Goal: Find specific page/section: Find specific page/section

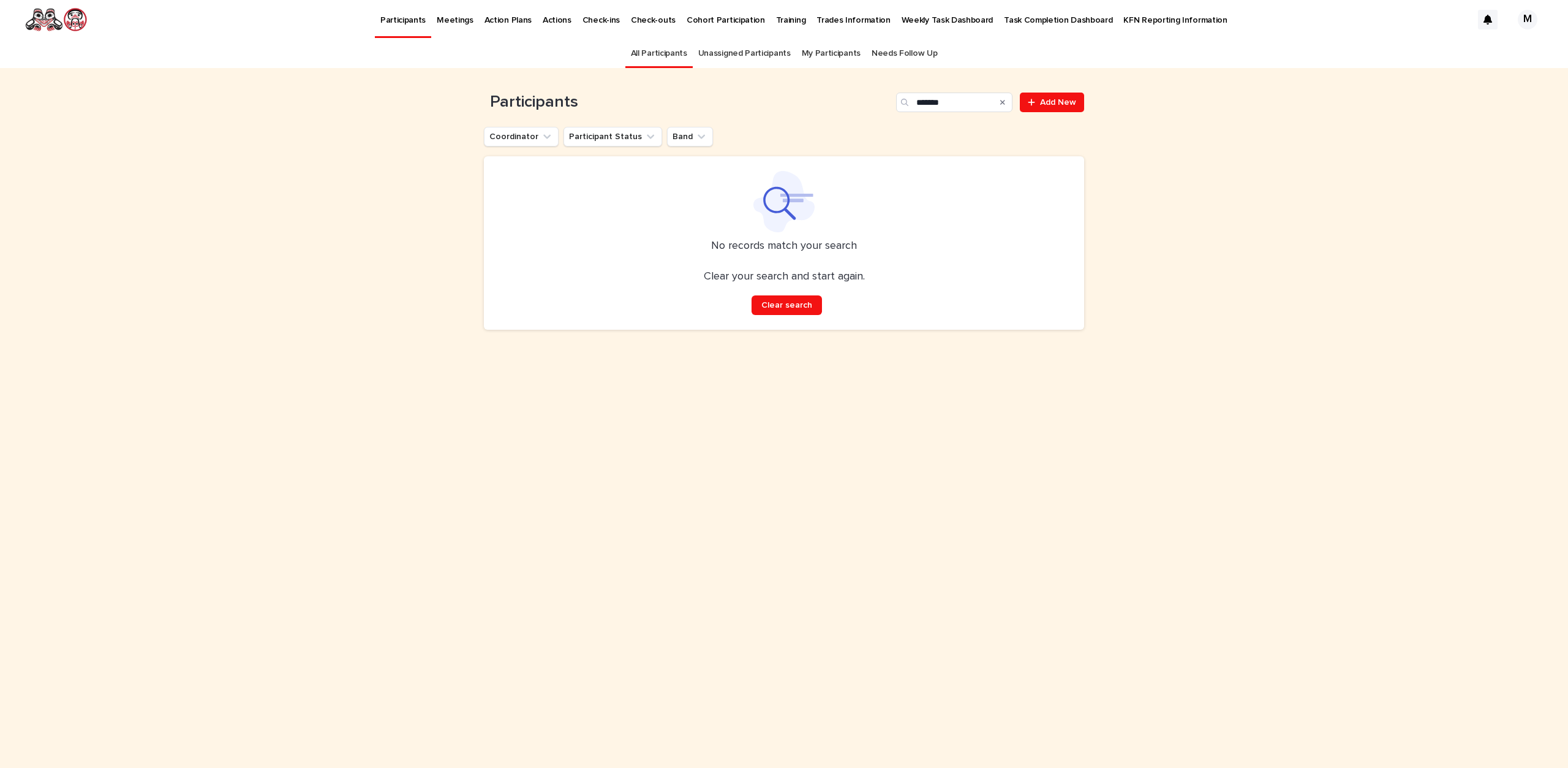
drag, startPoint x: 0, startPoint y: 0, endPoint x: 667, endPoint y: 55, distance: 669.3
click at [667, 55] on link "All Participants" at bounding box center [659, 53] width 56 height 29
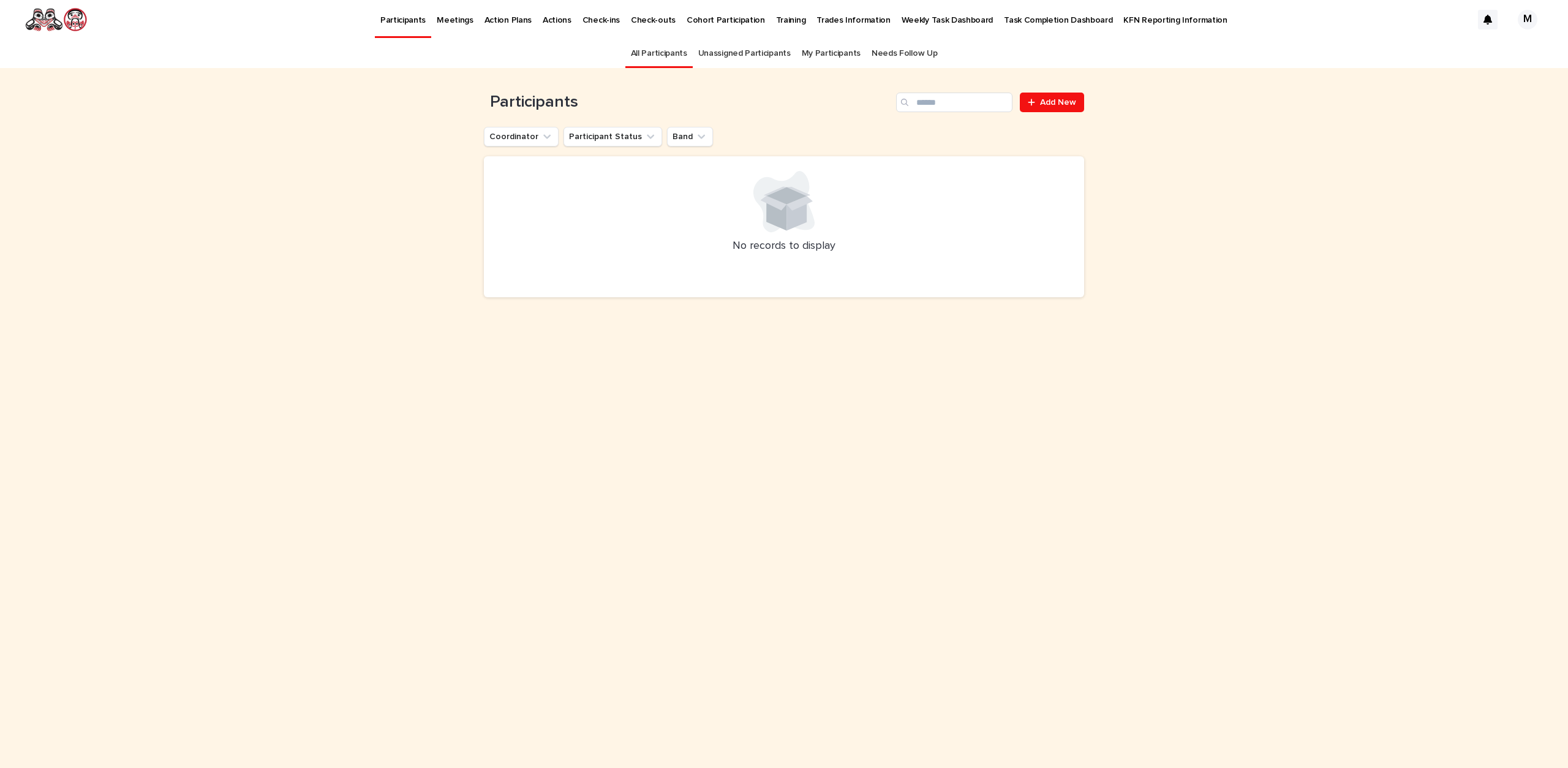
click at [680, 55] on link "All Participants" at bounding box center [659, 53] width 56 height 29
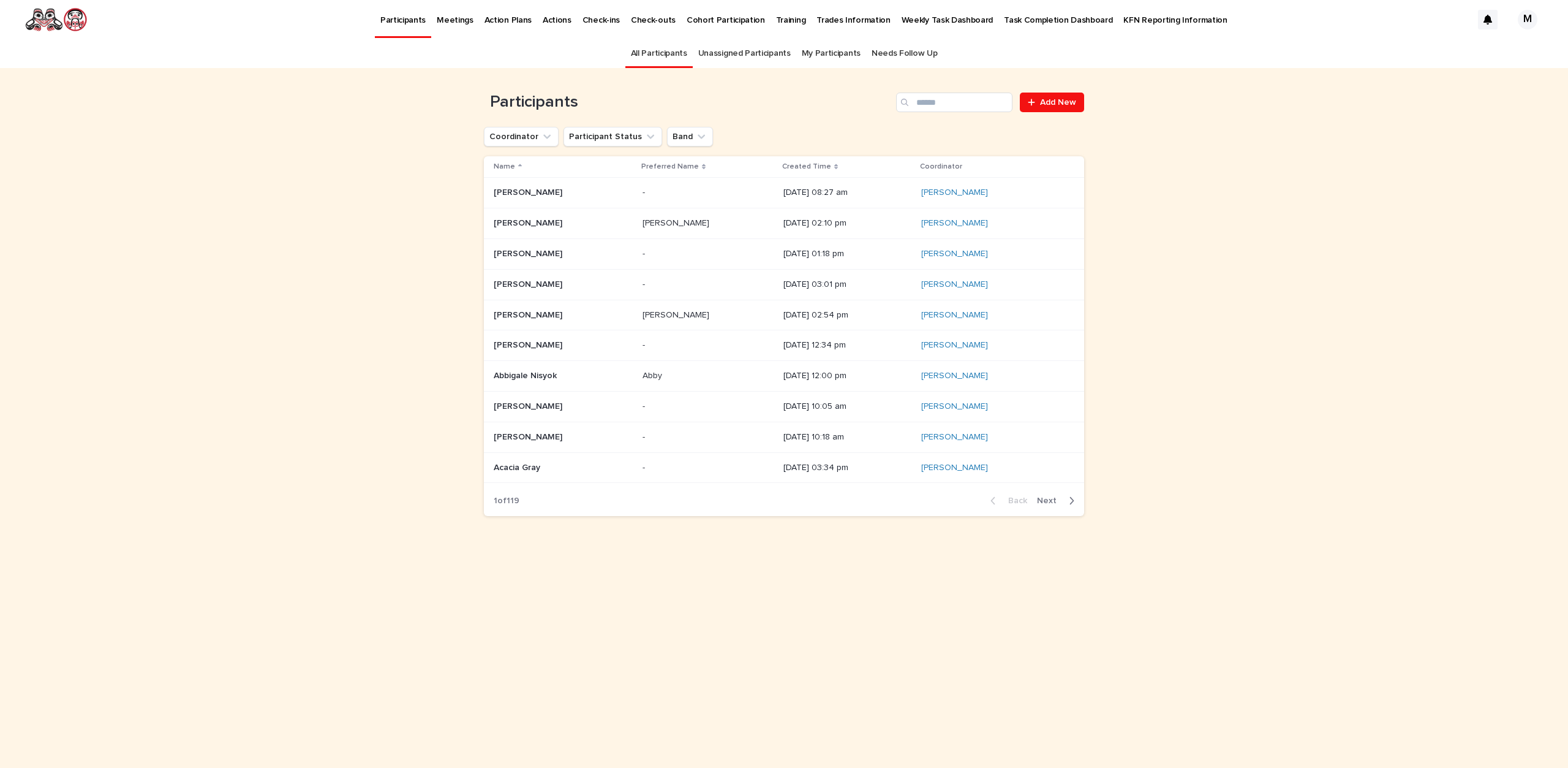
click at [790, 167] on div "Created Time" at bounding box center [848, 166] width 131 height 13
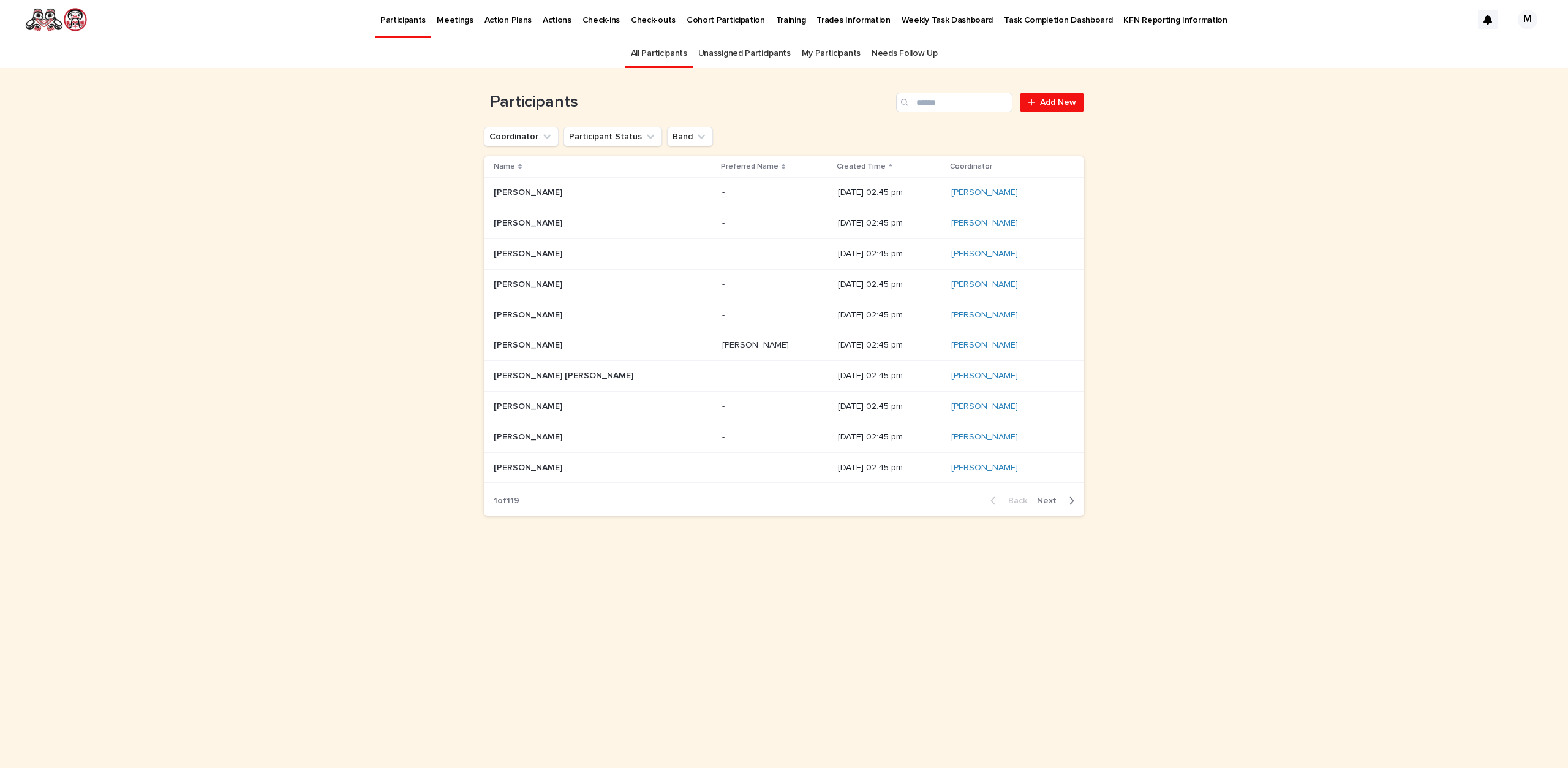
click at [837, 166] on p "Created Time" at bounding box center [861, 166] width 49 height 13
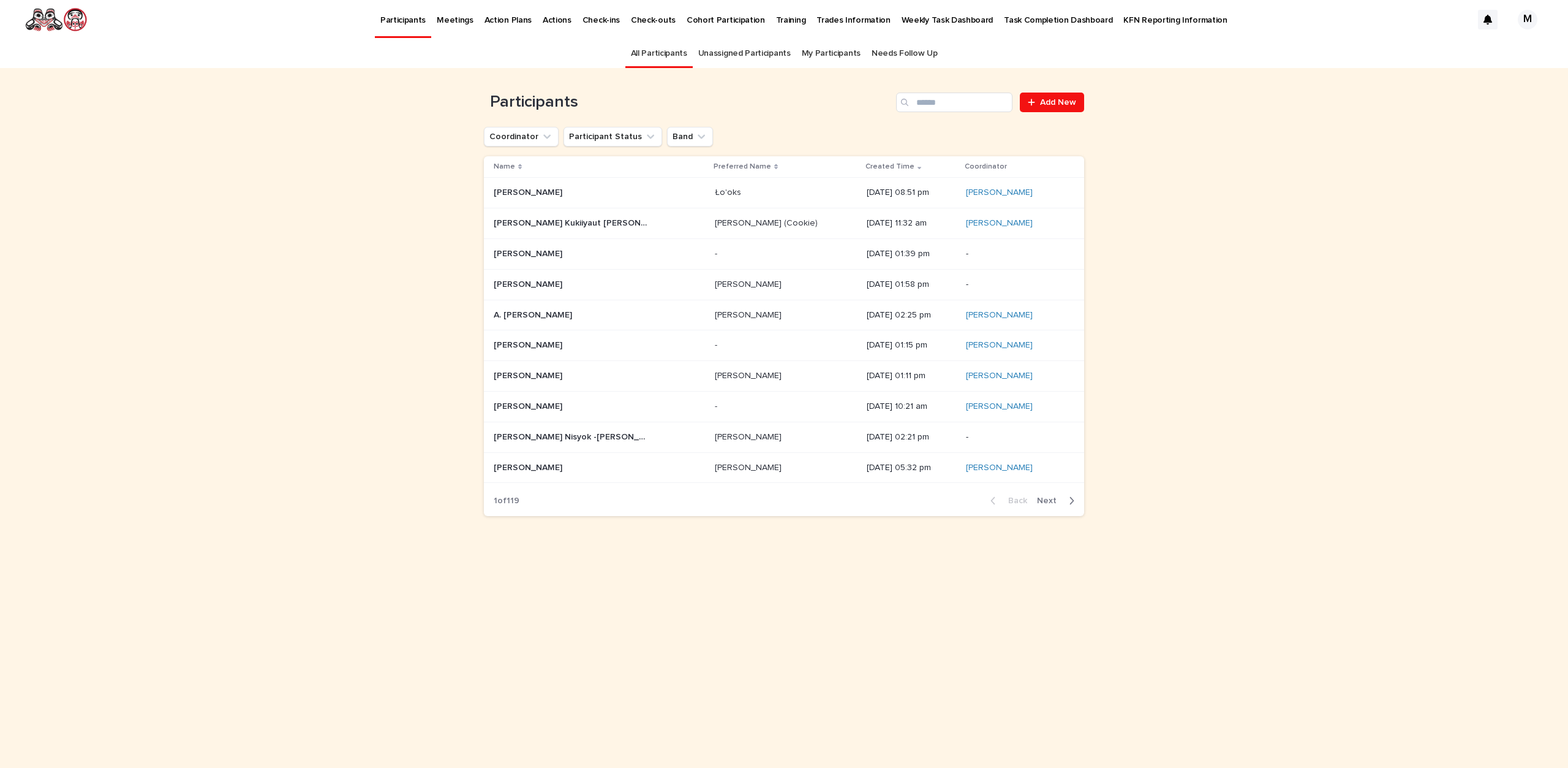
click at [867, 253] on p "[DATE] 01:39 pm" at bounding box center [912, 253] width 90 height 11
